Goal: Task Accomplishment & Management: Use online tool/utility

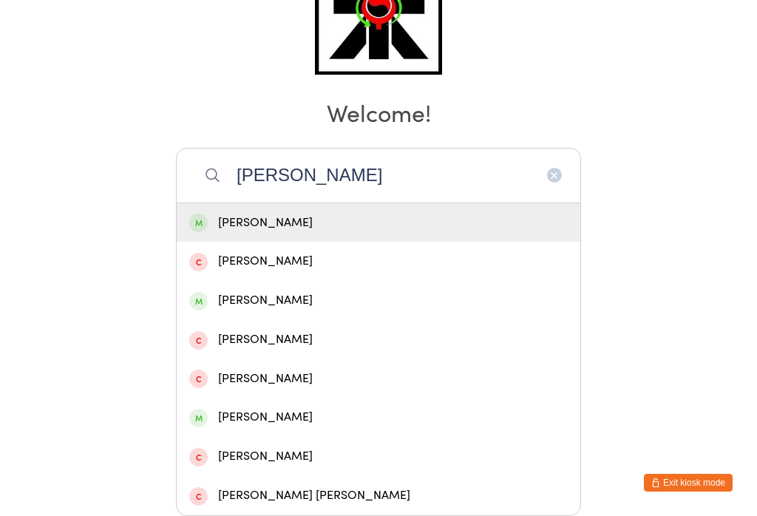
type input "[PERSON_NAME]"
click at [238, 213] on div "[PERSON_NAME]" at bounding box center [378, 223] width 378 height 20
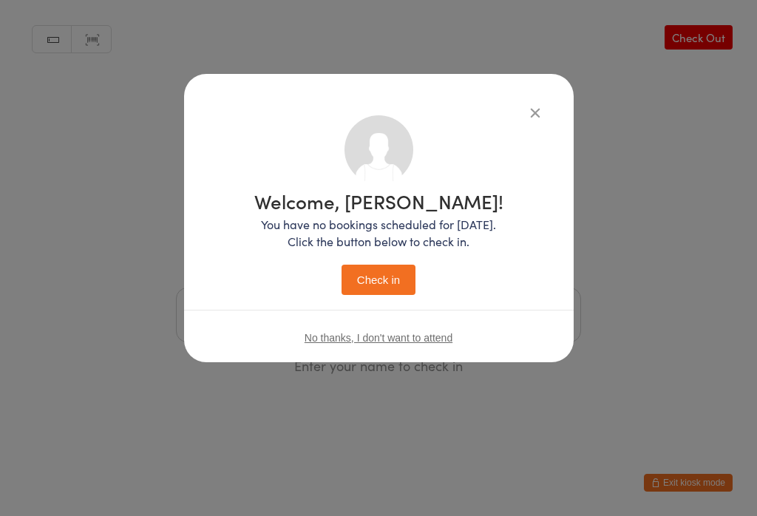
click at [363, 277] on button "Check in" at bounding box center [379, 280] width 74 height 30
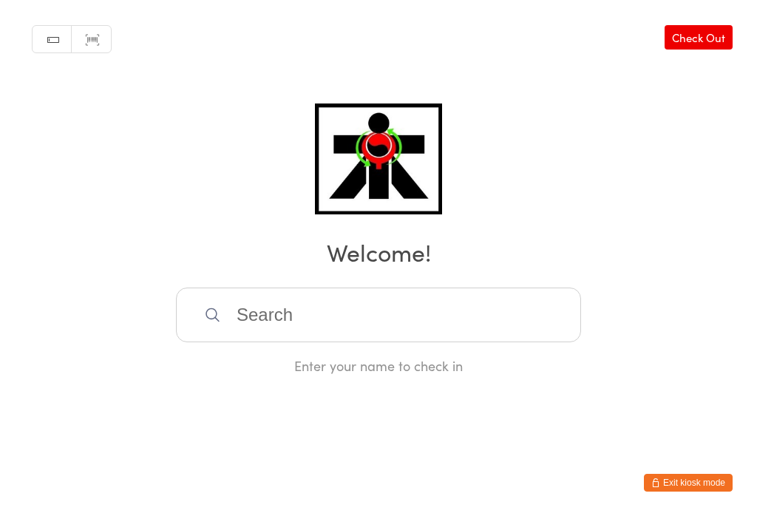
click at [278, 313] on input "search" at bounding box center [378, 315] width 405 height 55
type input "[PERSON_NAME]"
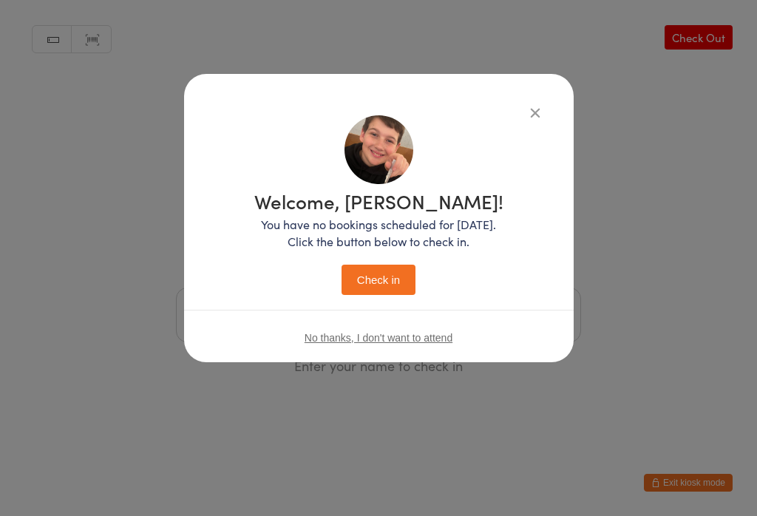
scroll to position [0, 0]
click at [393, 288] on button "Check in" at bounding box center [379, 280] width 74 height 30
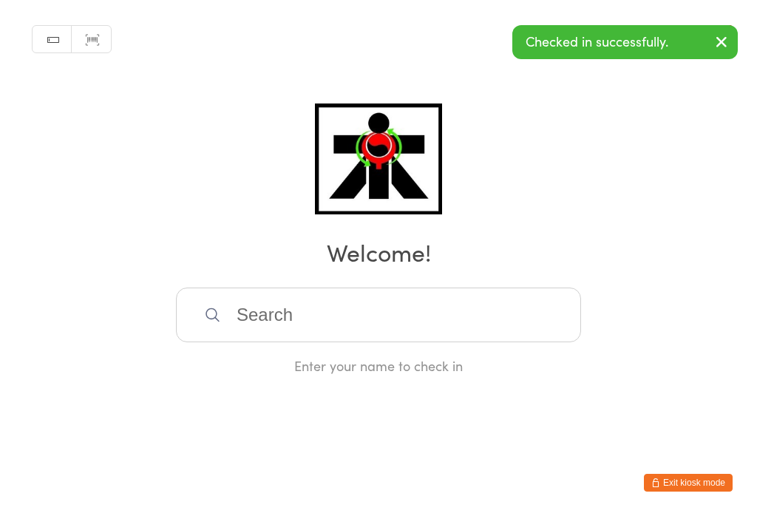
click at [280, 333] on input "search" at bounding box center [378, 315] width 405 height 55
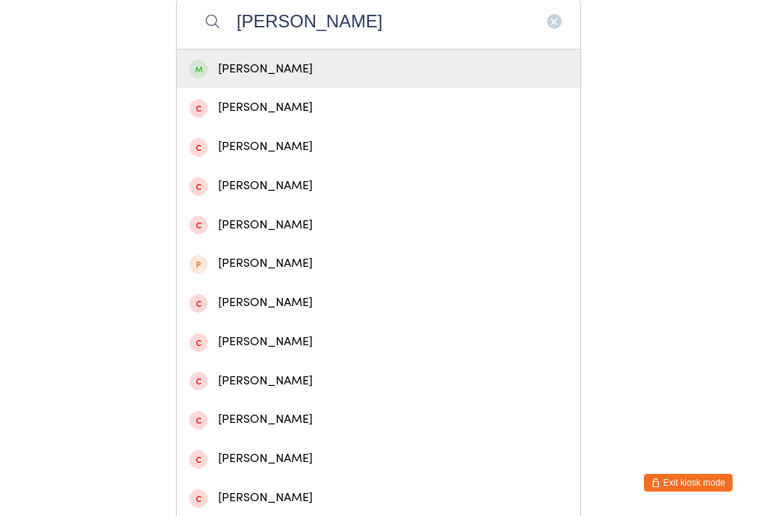
type input "[PERSON_NAME]"
click at [245, 76] on div "[PERSON_NAME]" at bounding box center [378, 69] width 378 height 20
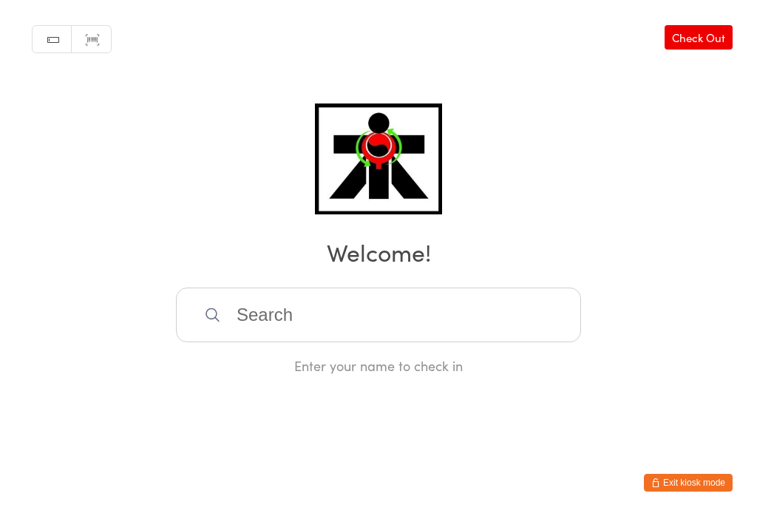
scroll to position [0, 0]
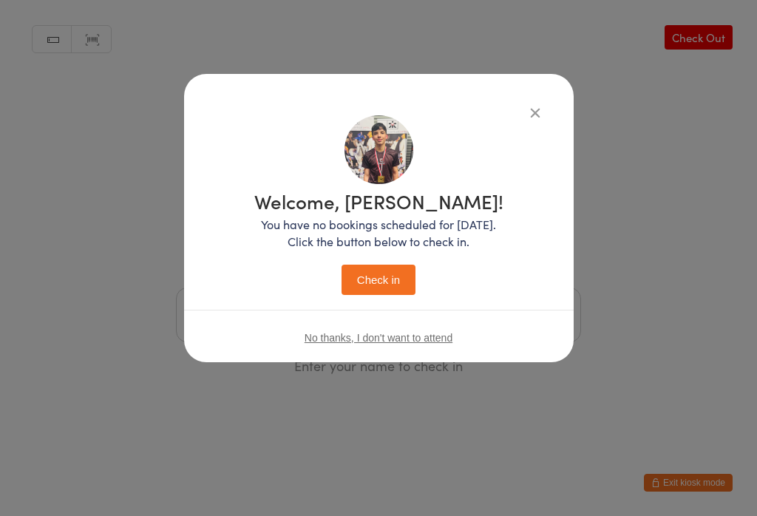
click at [354, 289] on button "Check in" at bounding box center [379, 280] width 74 height 30
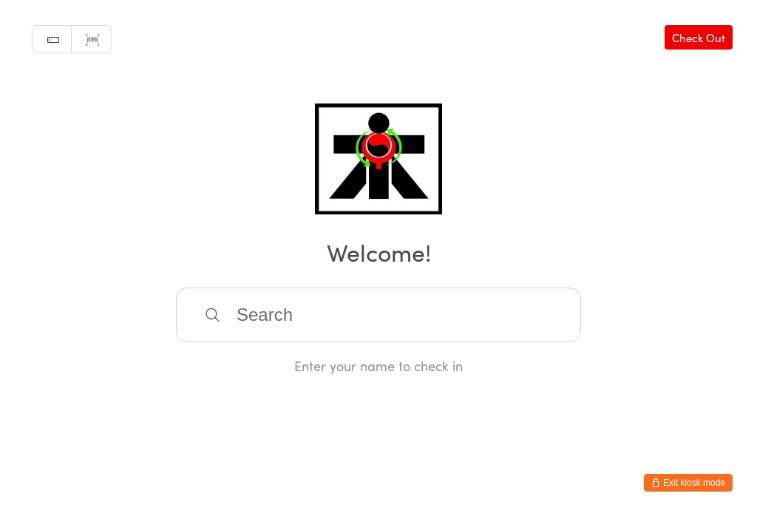
click at [380, 308] on input "search" at bounding box center [378, 315] width 405 height 55
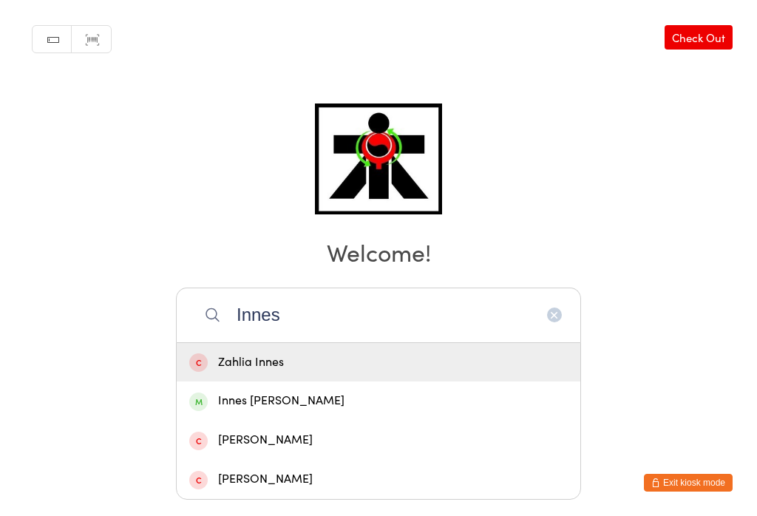
type input "Innes"
click at [288, 391] on div "Innes [PERSON_NAME]" at bounding box center [378, 401] width 378 height 20
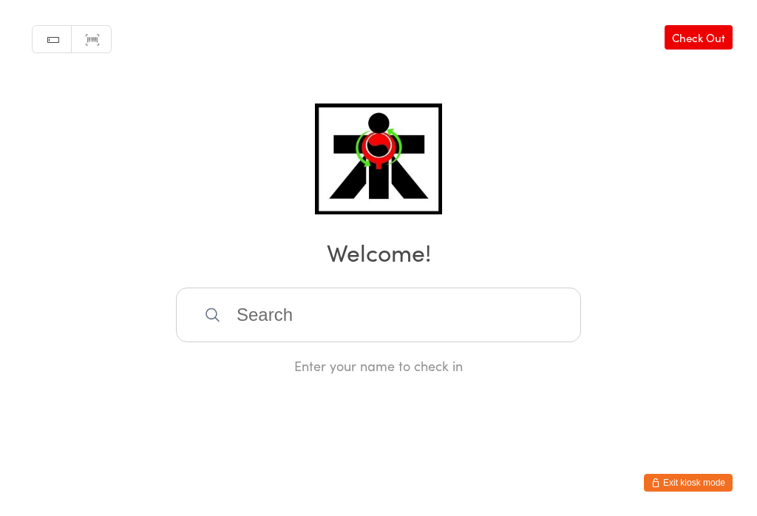
scroll to position [0, 0]
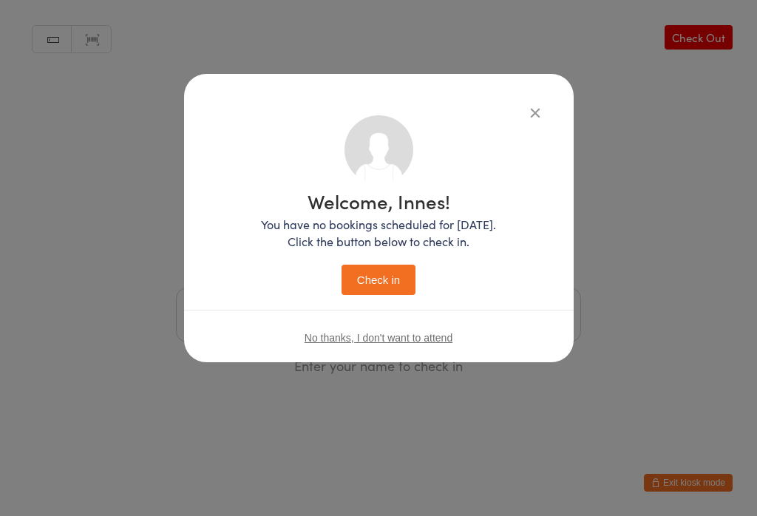
click at [384, 284] on button "Check in" at bounding box center [379, 280] width 74 height 30
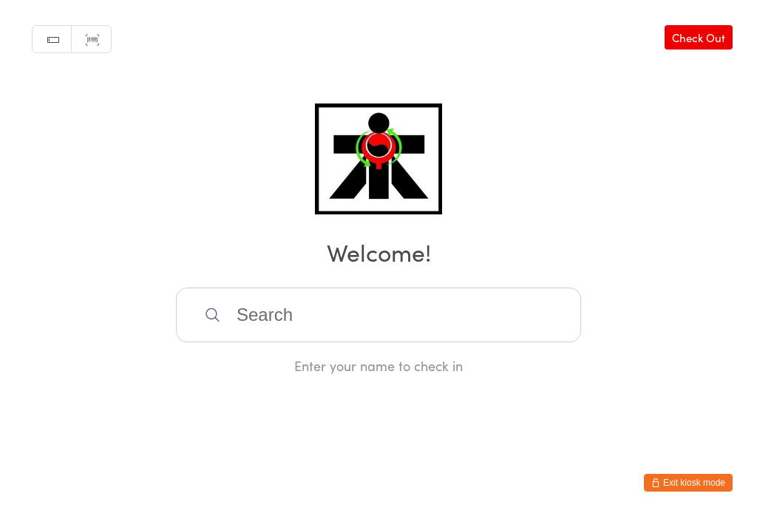
click at [232, 342] on input "search" at bounding box center [378, 315] width 405 height 55
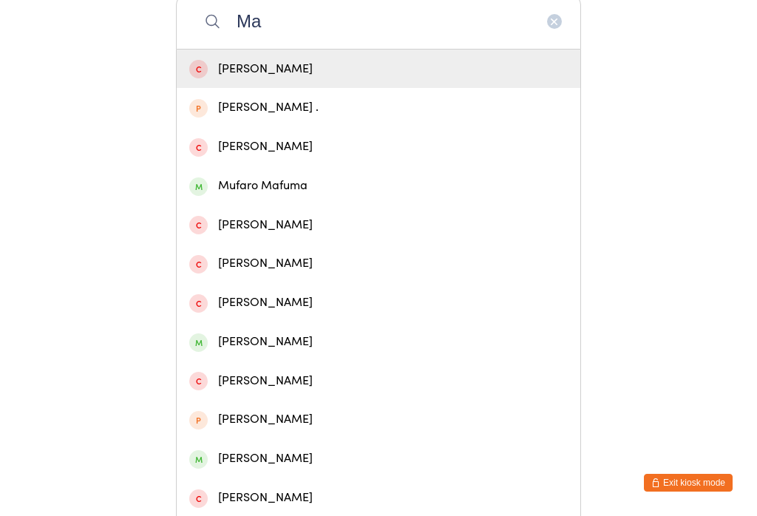
type input "M"
type input "Emers"
click at [378, 73] on div "[PERSON_NAME]" at bounding box center [378, 69] width 378 height 20
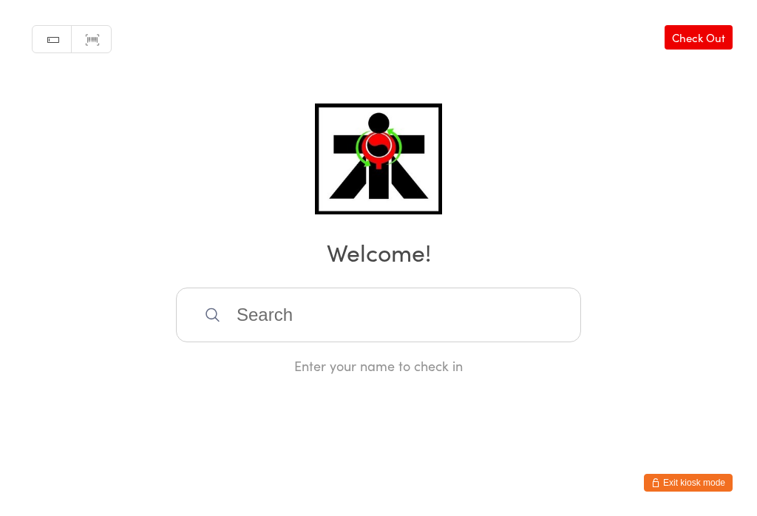
scroll to position [0, 0]
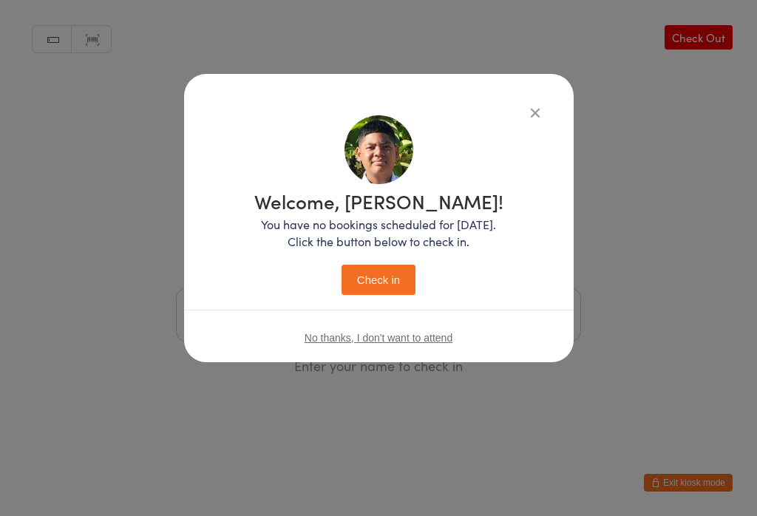
click at [375, 195] on h1 "Welcome, [PERSON_NAME]!" at bounding box center [378, 200] width 249 height 19
click at [395, 261] on div "Welcome, [PERSON_NAME]! You have no bookings scheduled for [DATE]. Click the bu…" at bounding box center [378, 242] width 249 height 103
click at [390, 280] on button "Check in" at bounding box center [379, 280] width 74 height 30
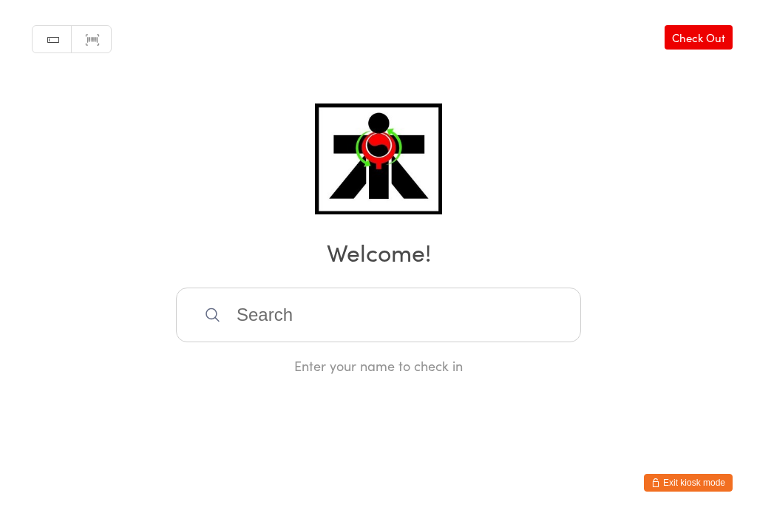
click at [367, 330] on input "search" at bounding box center [378, 315] width 405 height 55
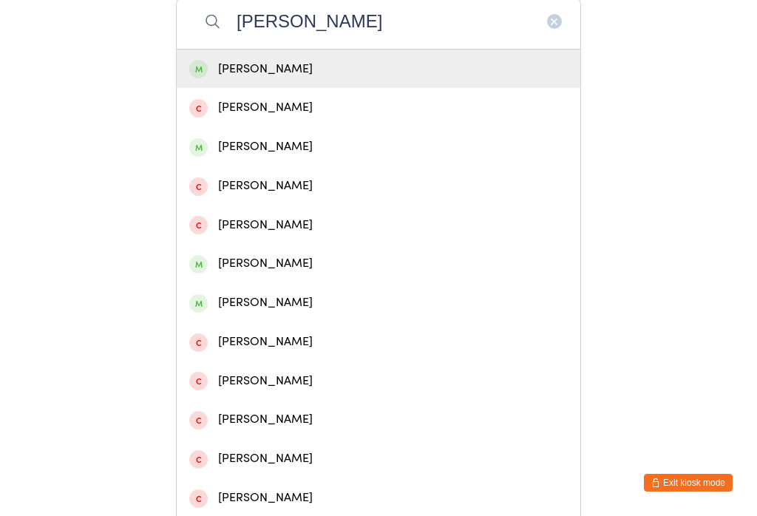
type input "[PERSON_NAME]"
click at [313, 78] on div "[PERSON_NAME]" at bounding box center [378, 69] width 378 height 20
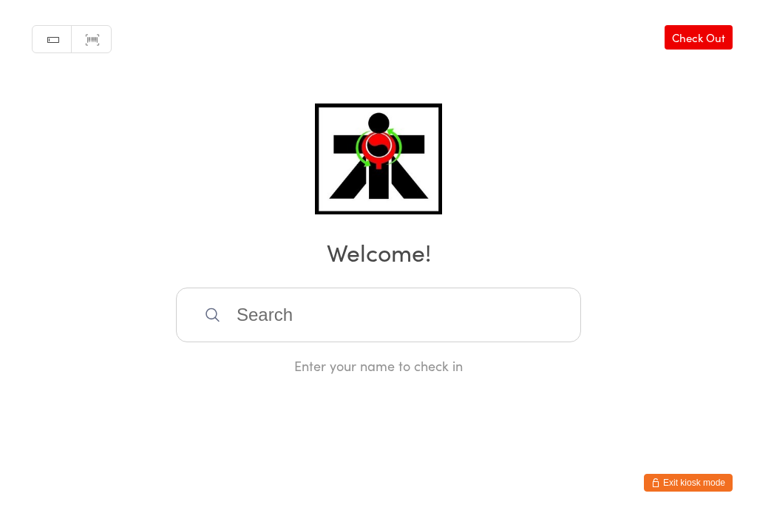
scroll to position [0, 0]
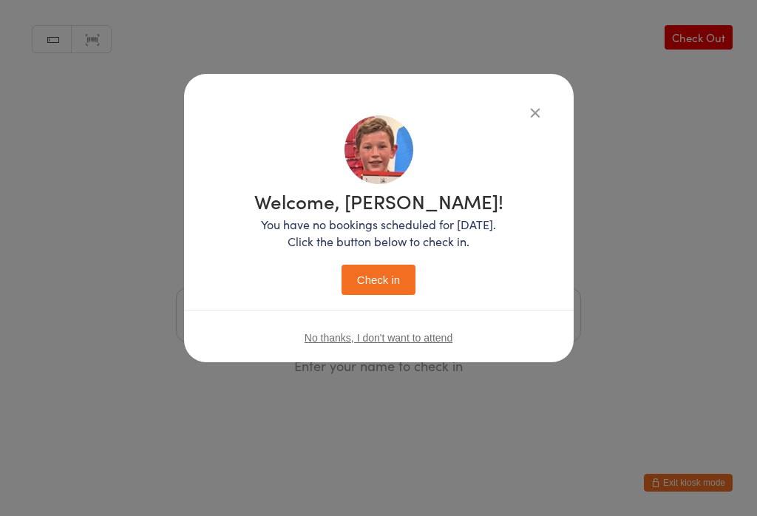
click at [378, 295] on button "Check in" at bounding box center [379, 280] width 74 height 30
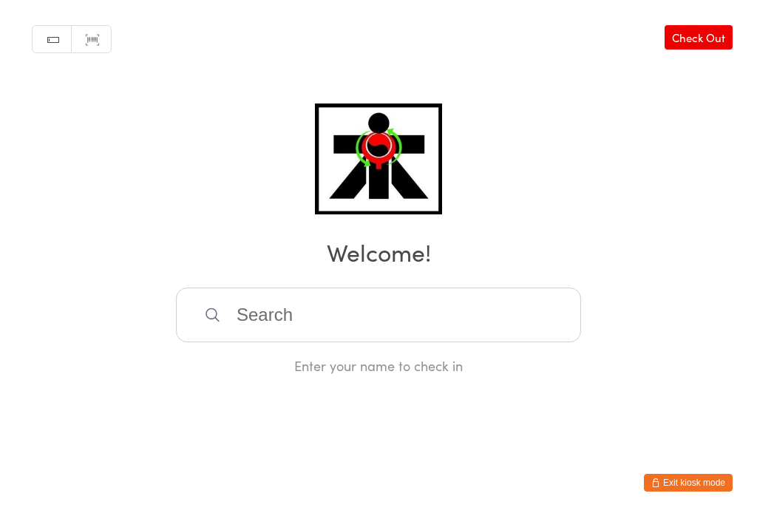
click at [204, 333] on input "search" at bounding box center [378, 315] width 405 height 55
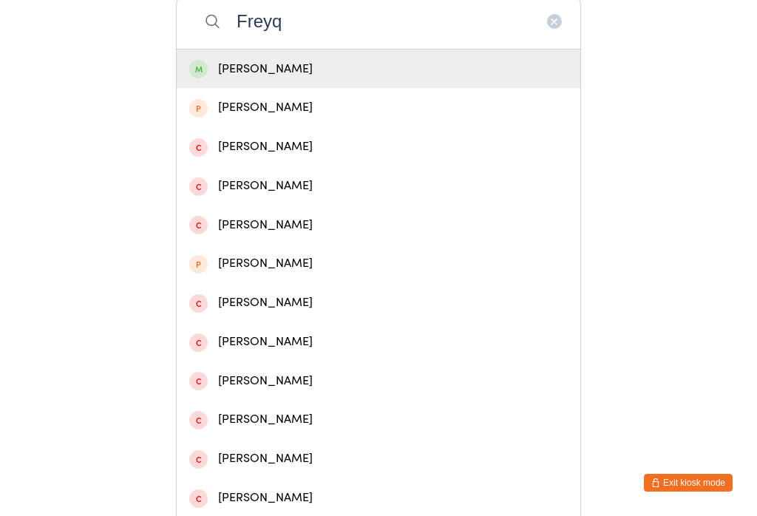
type input "Freyq"
click at [241, 78] on div "[PERSON_NAME]" at bounding box center [378, 69] width 378 height 20
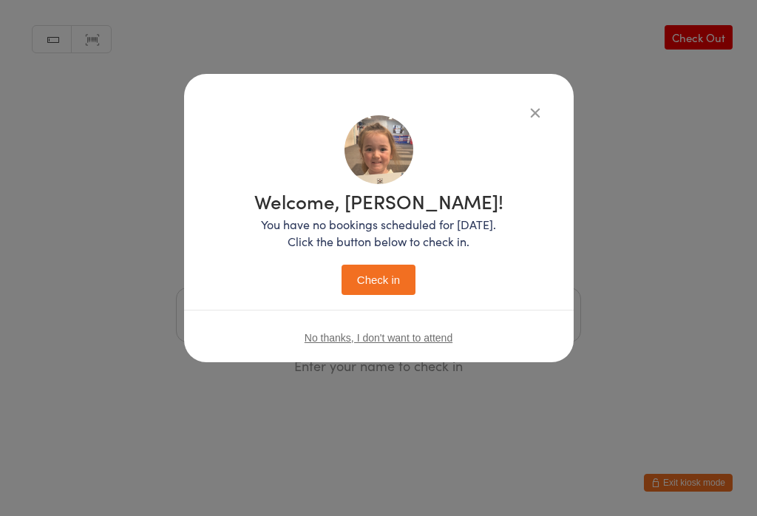
click at [375, 286] on button "Check in" at bounding box center [379, 280] width 74 height 30
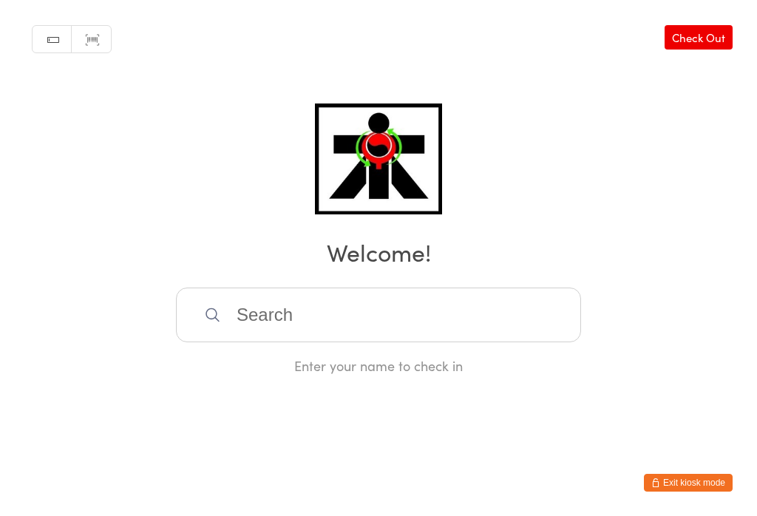
click at [312, 306] on input "search" at bounding box center [378, 315] width 405 height 55
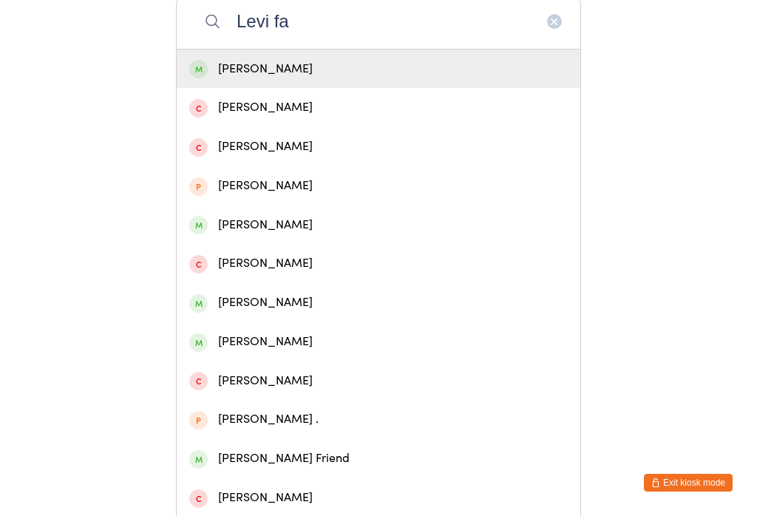
type input "Levi fa"
click at [302, 76] on div "[PERSON_NAME]" at bounding box center [378, 69] width 378 height 20
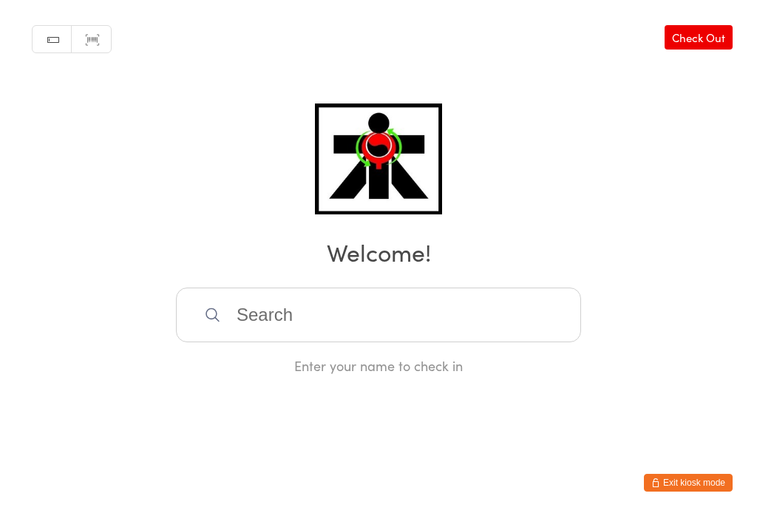
scroll to position [0, 0]
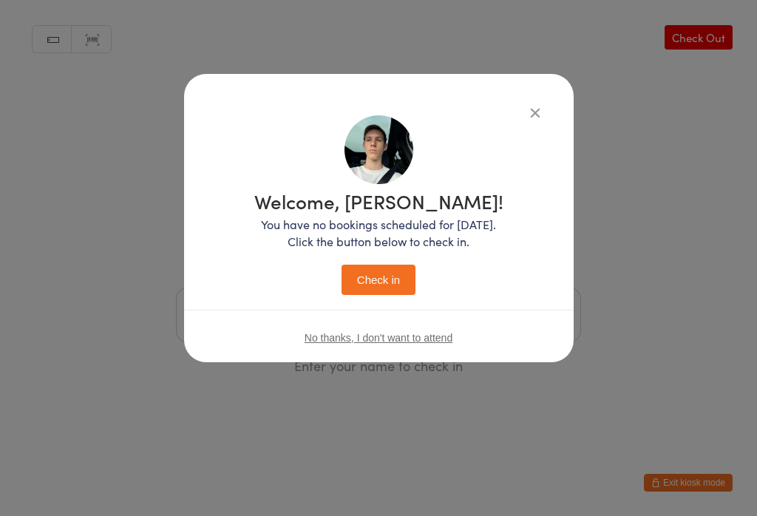
click at [372, 270] on button "Check in" at bounding box center [379, 280] width 74 height 30
